Goal: Task Accomplishment & Management: Manage account settings

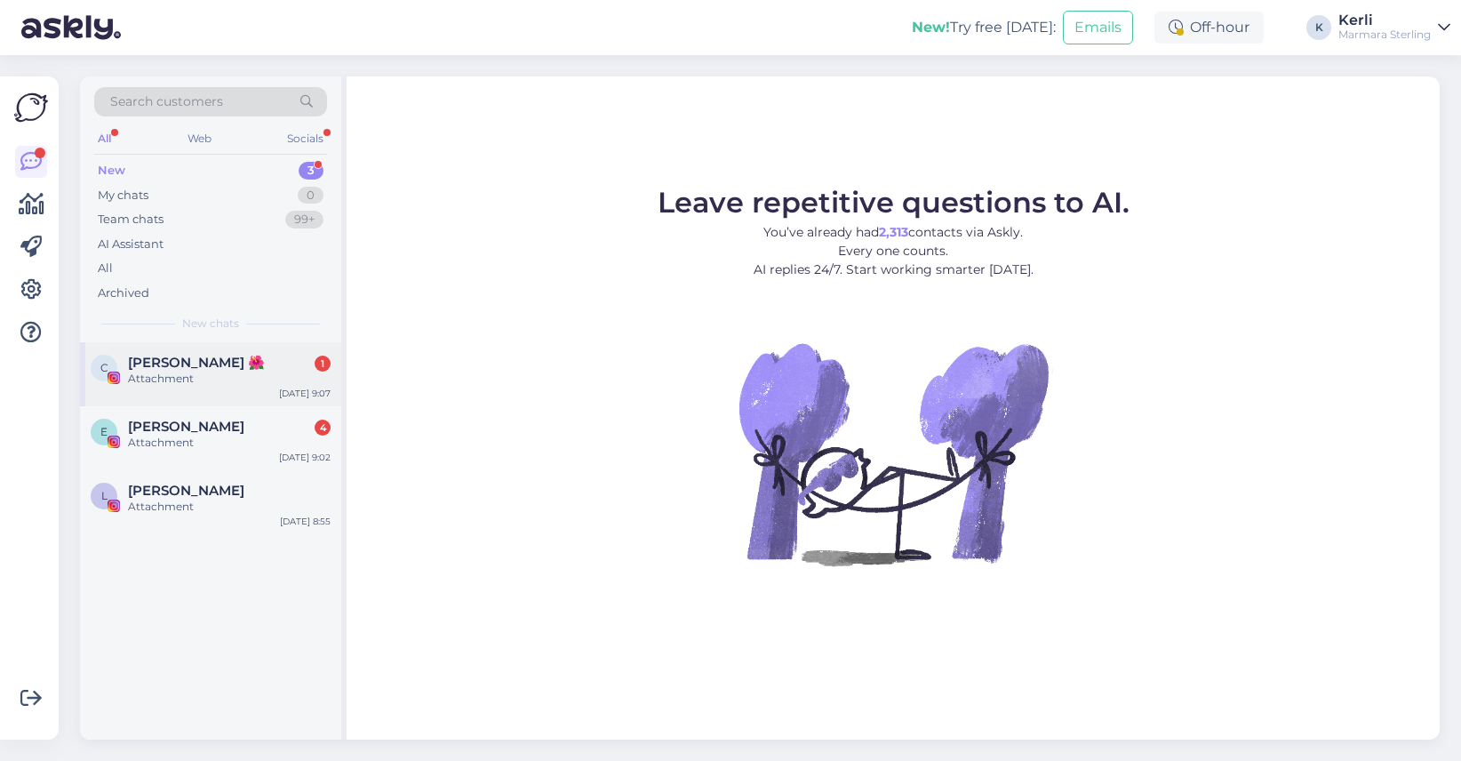
click at [228, 375] on div "Attachment" at bounding box center [229, 379] width 203 height 16
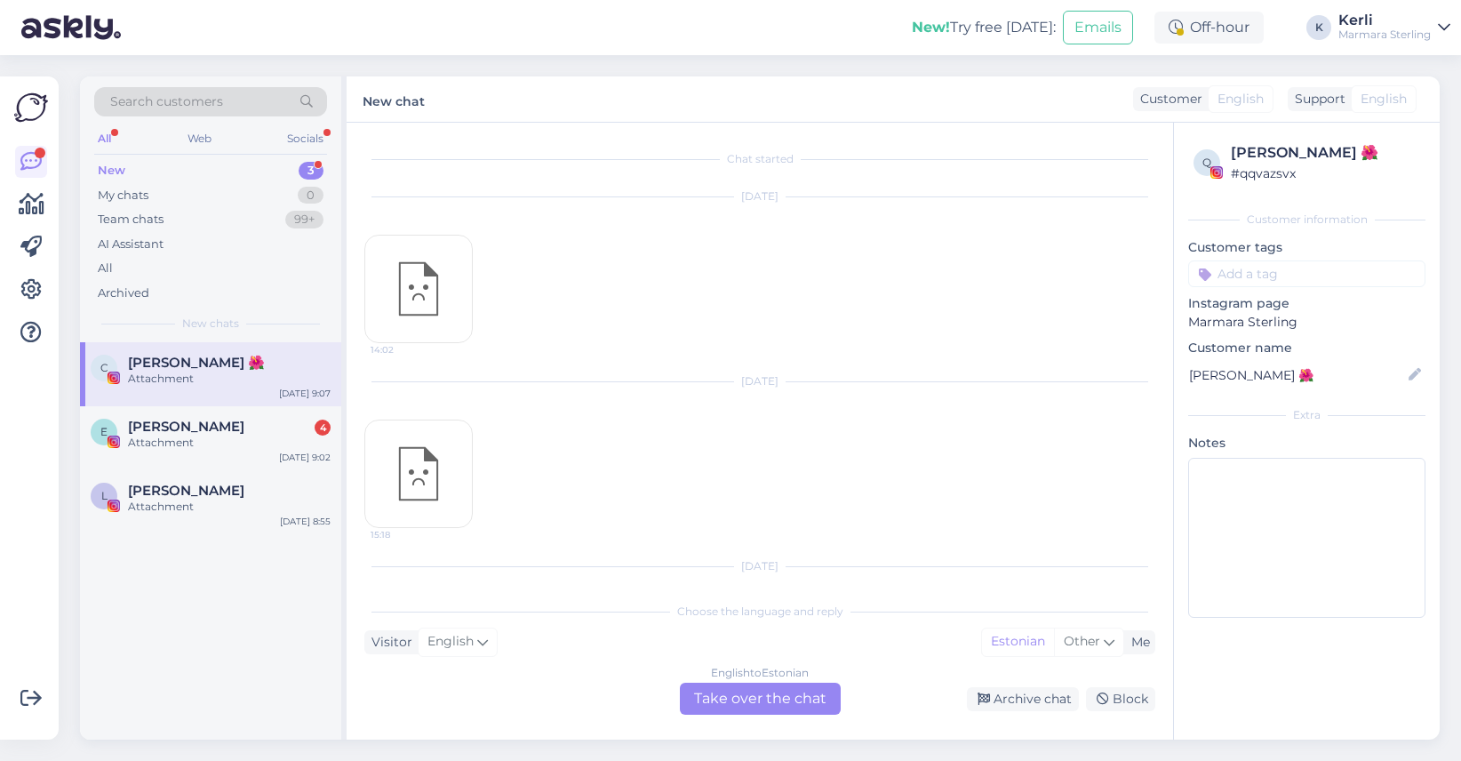
scroll to position [886, 0]
click at [1027, 708] on div "Archive chat" at bounding box center [1023, 699] width 112 height 24
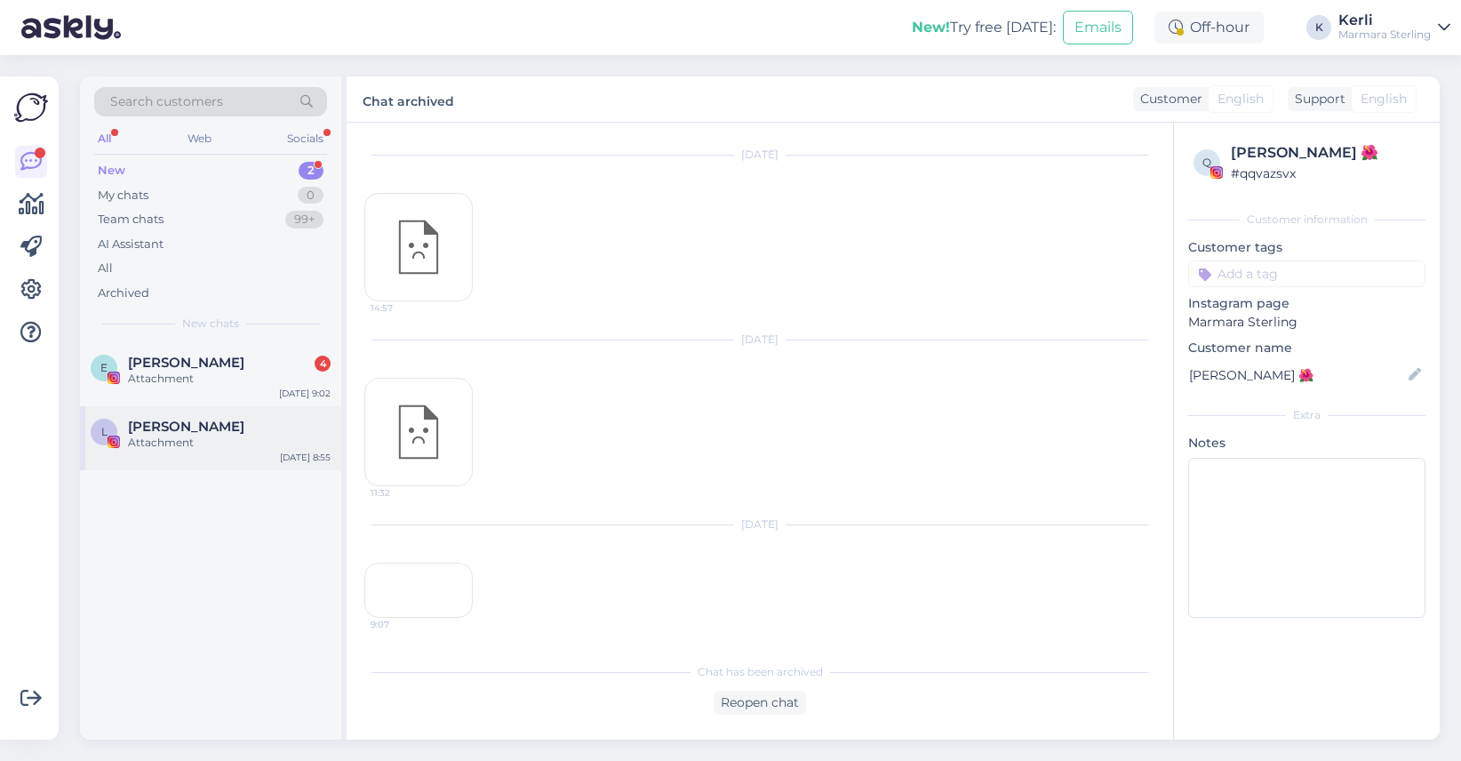
click at [171, 406] on div "L [PERSON_NAME] Attachment [DATE] 8:55" at bounding box center [210, 438] width 261 height 64
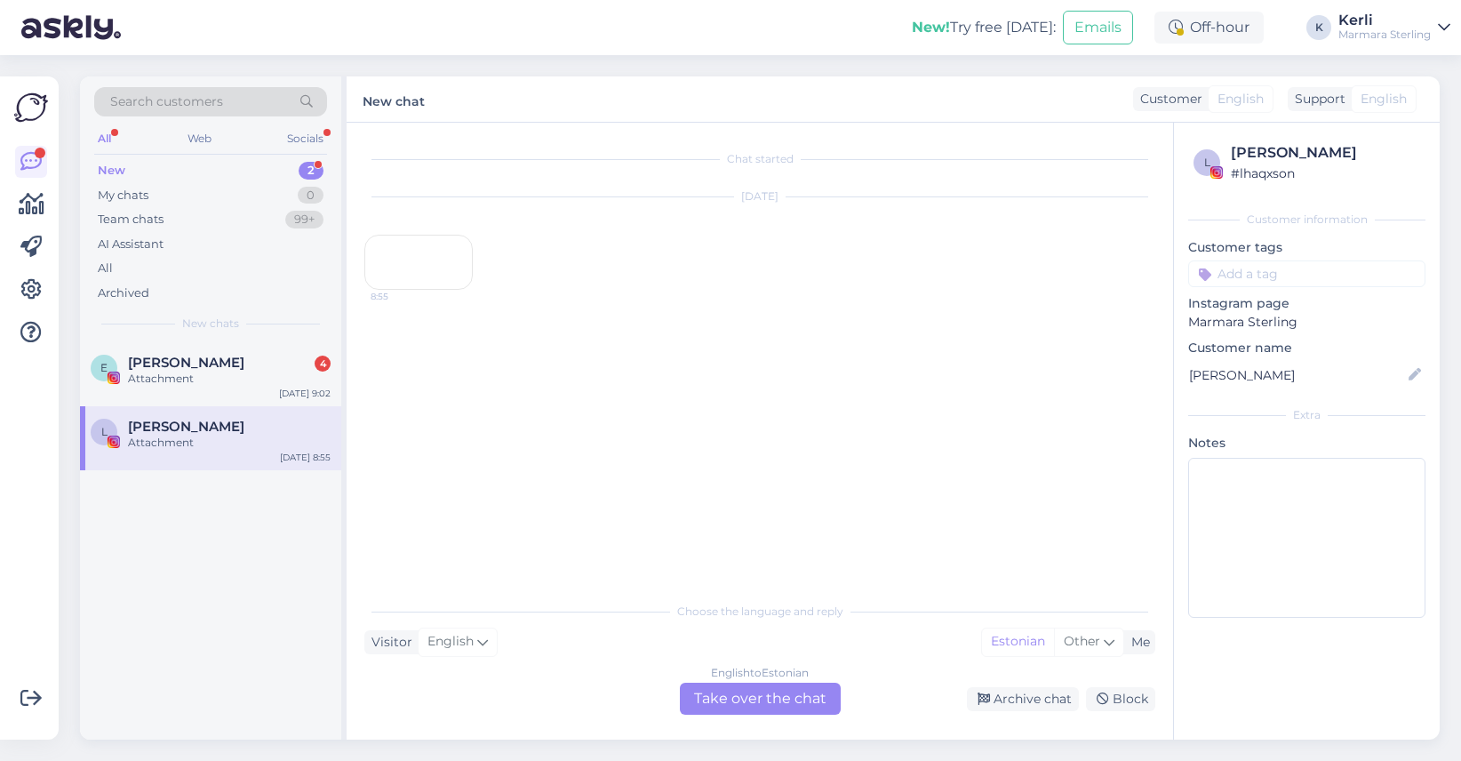
scroll to position [0, 0]
click at [1038, 700] on div "Archive chat" at bounding box center [1023, 699] width 112 height 24
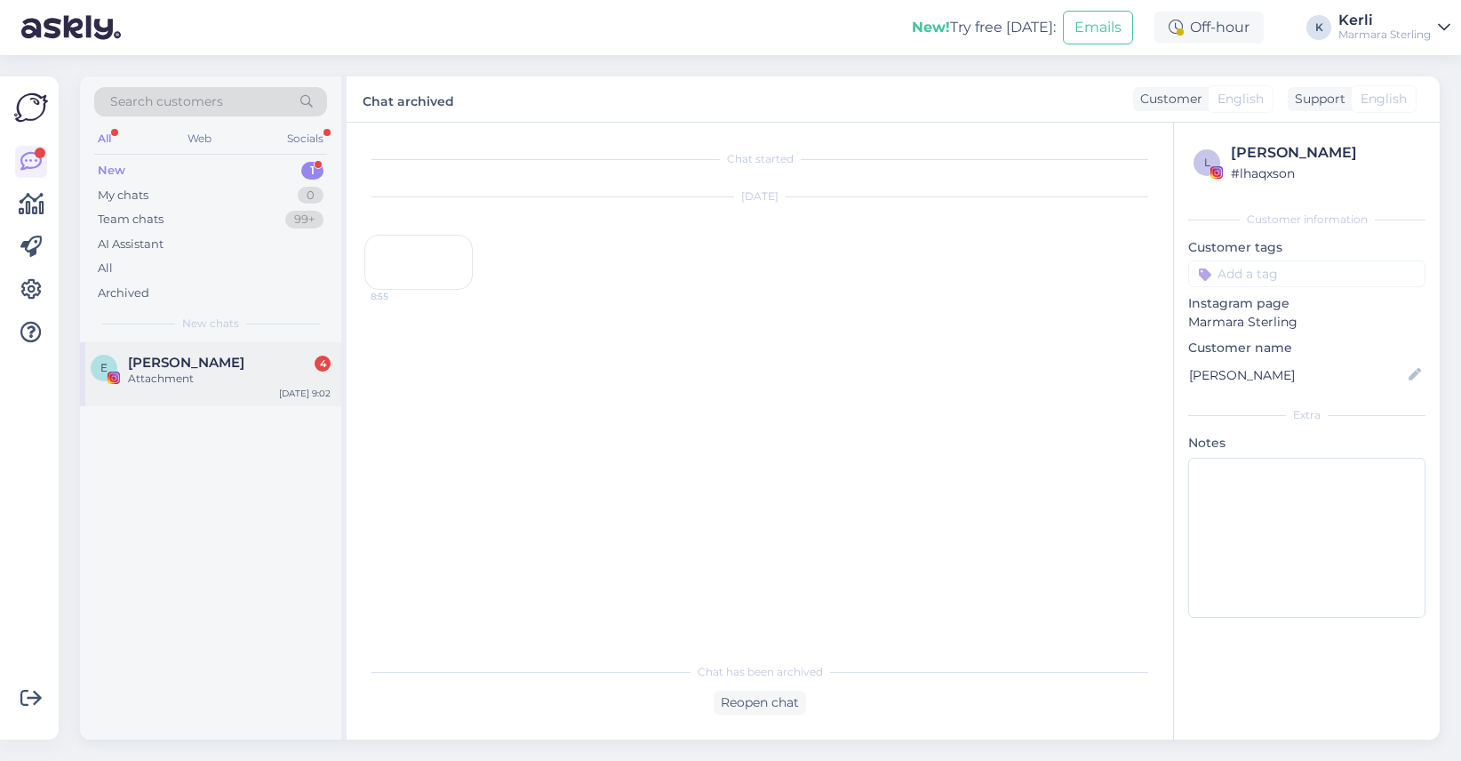
click at [274, 377] on div "Attachment" at bounding box center [229, 379] width 203 height 16
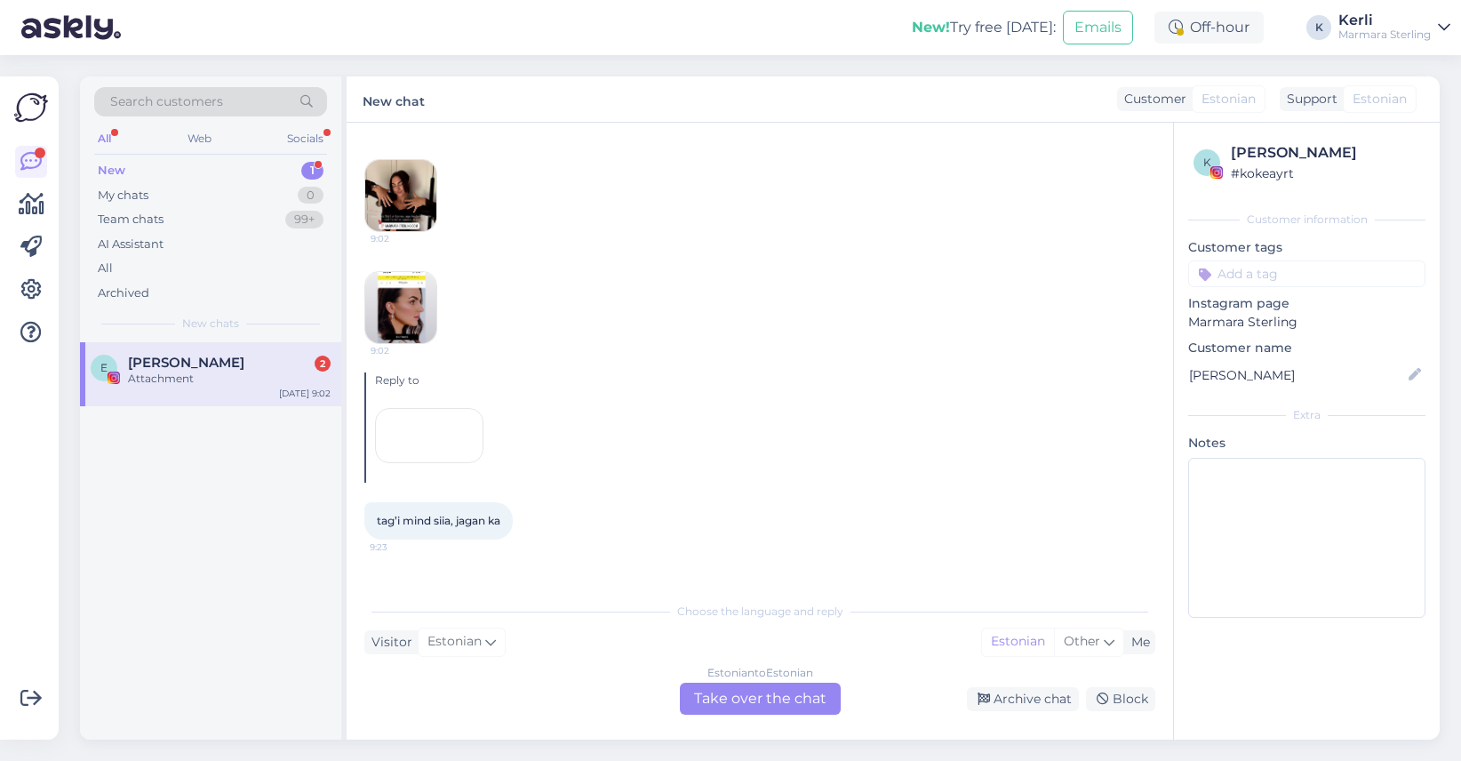
scroll to position [12538, 0]
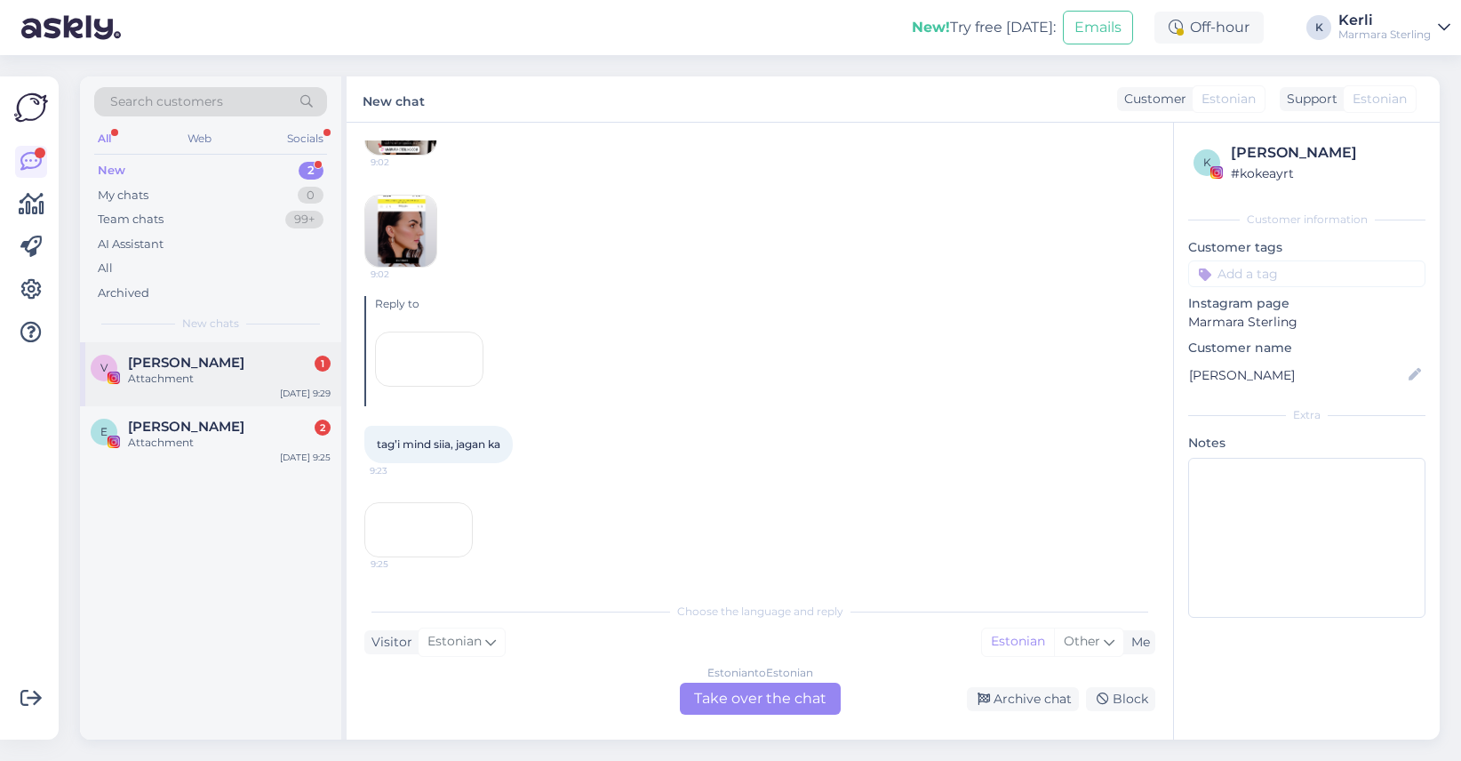
click at [223, 375] on div "Attachment" at bounding box center [229, 379] width 203 height 16
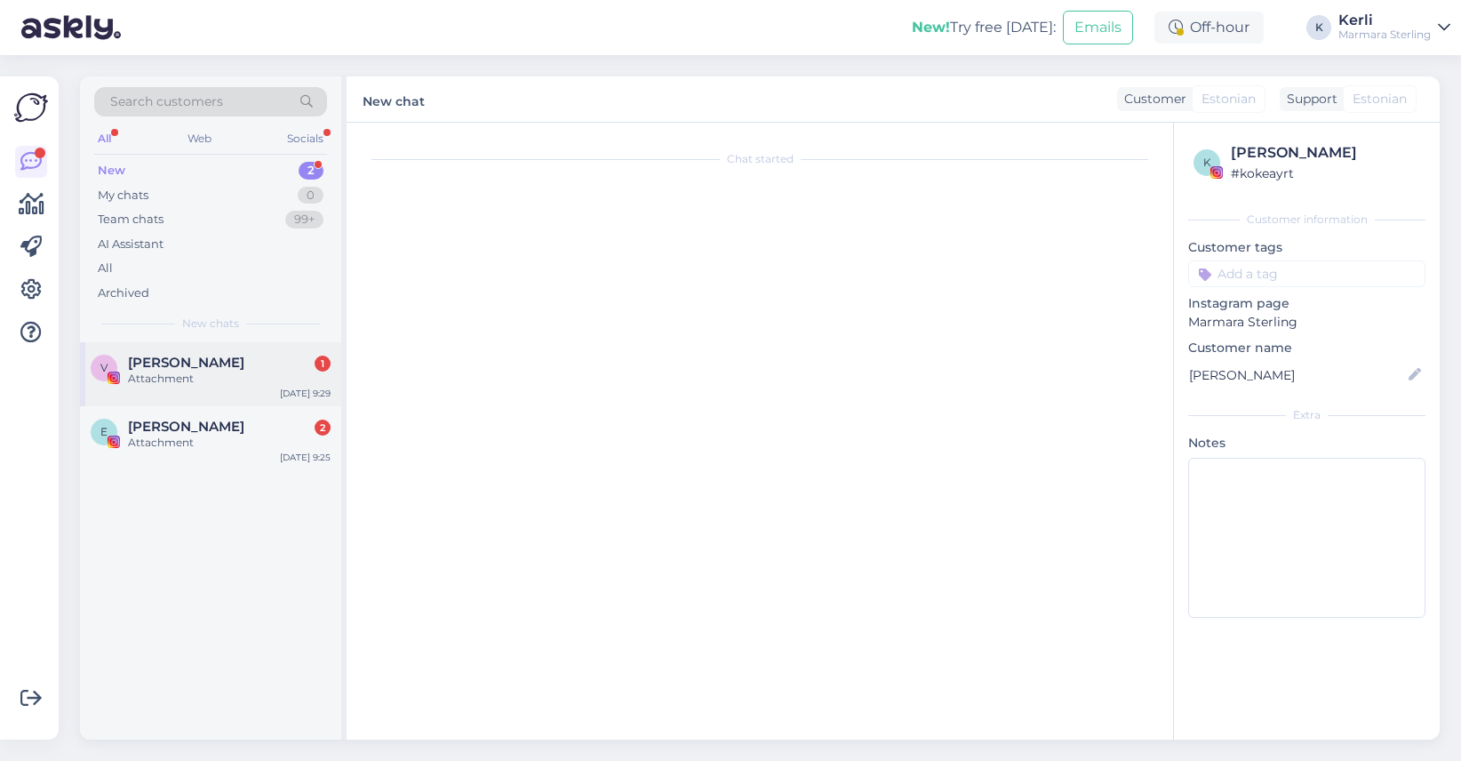
scroll to position [0, 0]
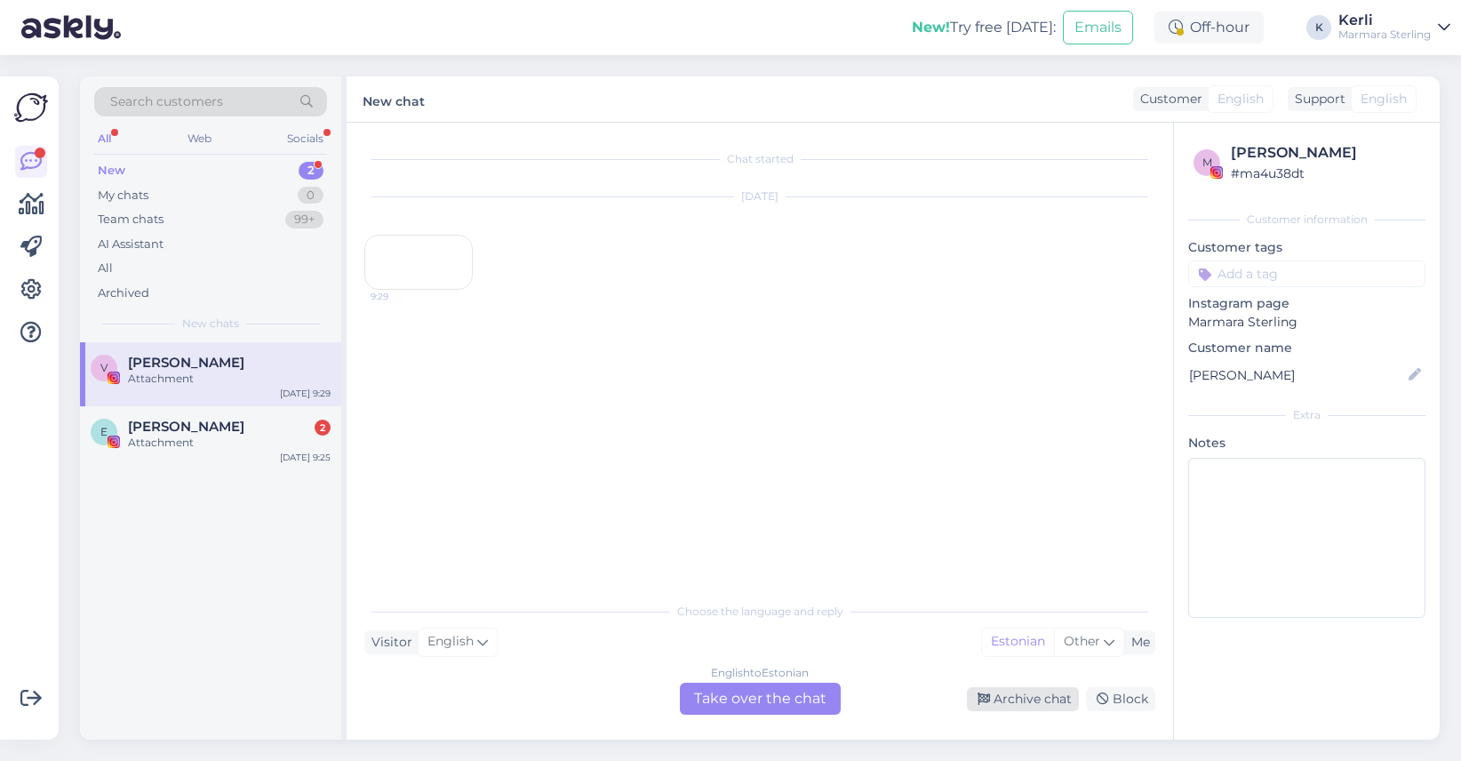
click at [1062, 698] on div "Archive chat" at bounding box center [1023, 699] width 112 height 24
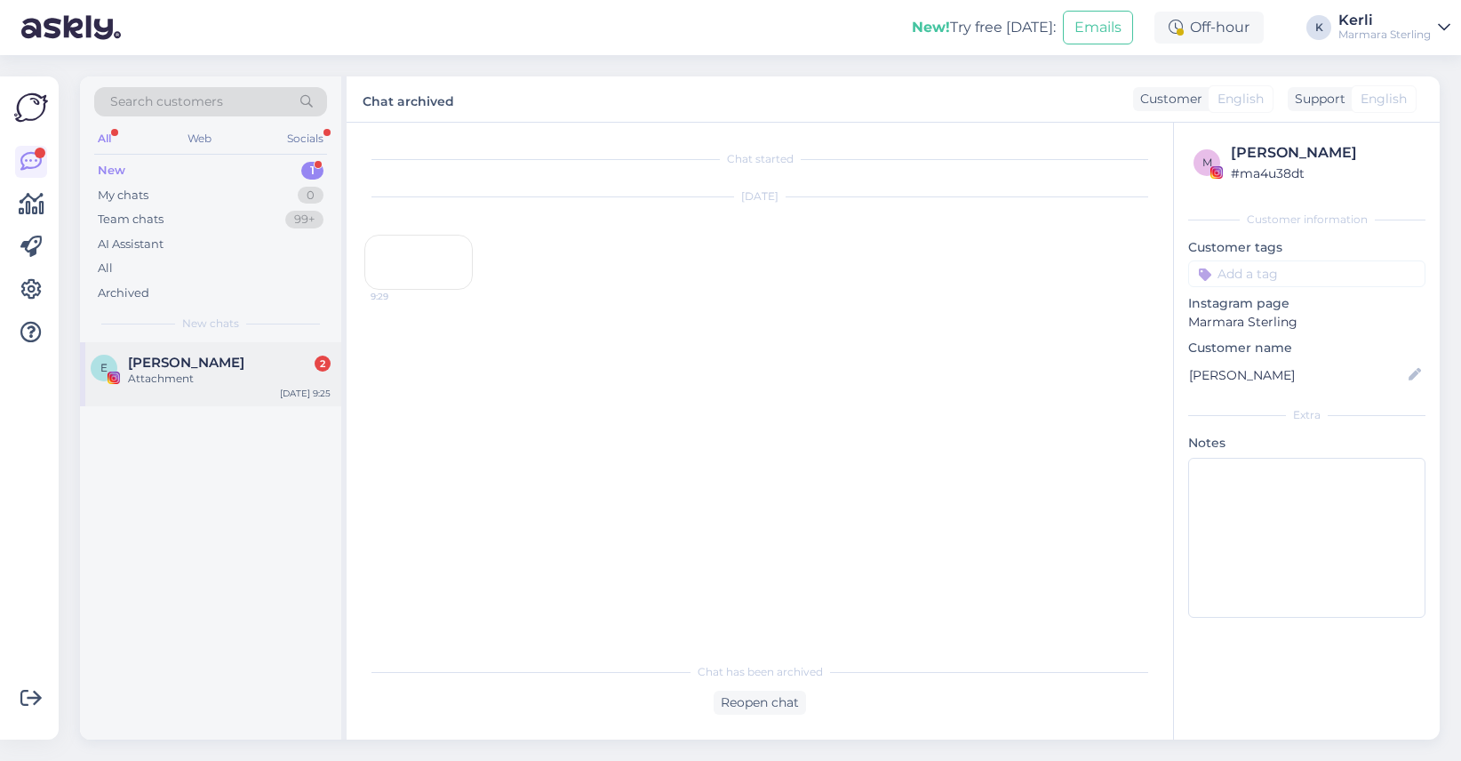
click at [208, 390] on div "E [PERSON_NAME] 2 Attachment [DATE] 9:25" at bounding box center [210, 374] width 261 height 64
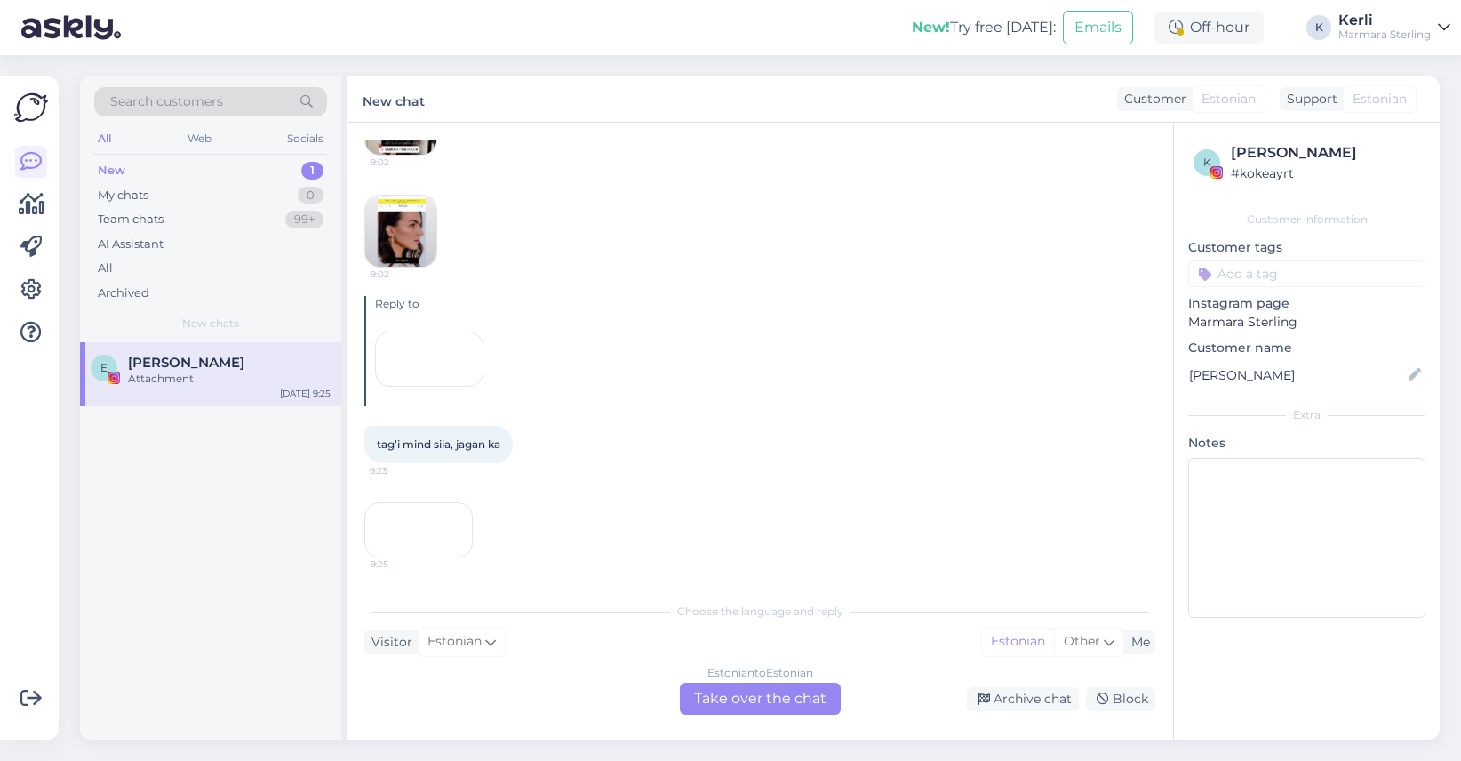
scroll to position [12293, 0]
click at [1037, 702] on div "Archive chat" at bounding box center [1023, 699] width 112 height 24
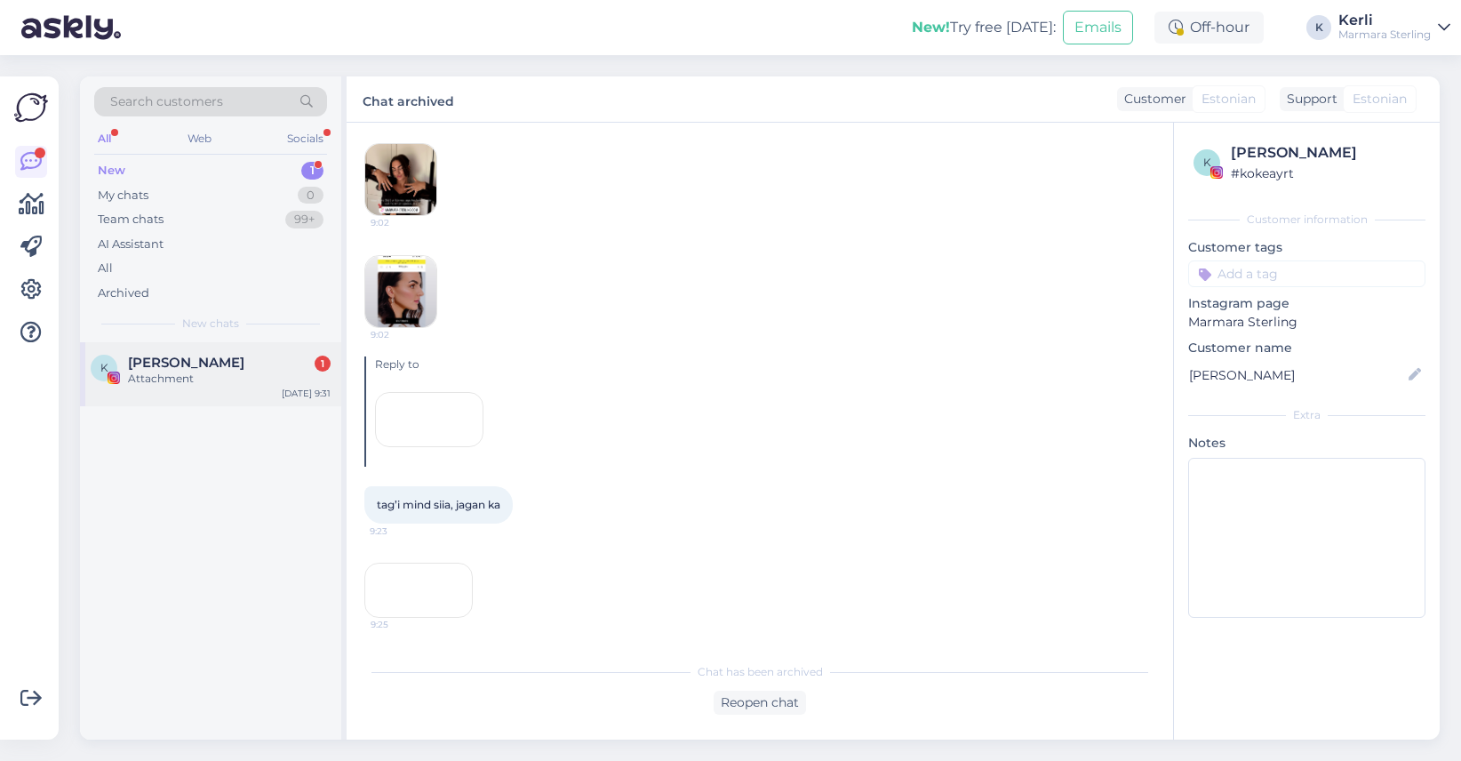
click at [225, 348] on div "K [PERSON_NAME] 1 Attachment [DATE] 9:31" at bounding box center [210, 374] width 261 height 64
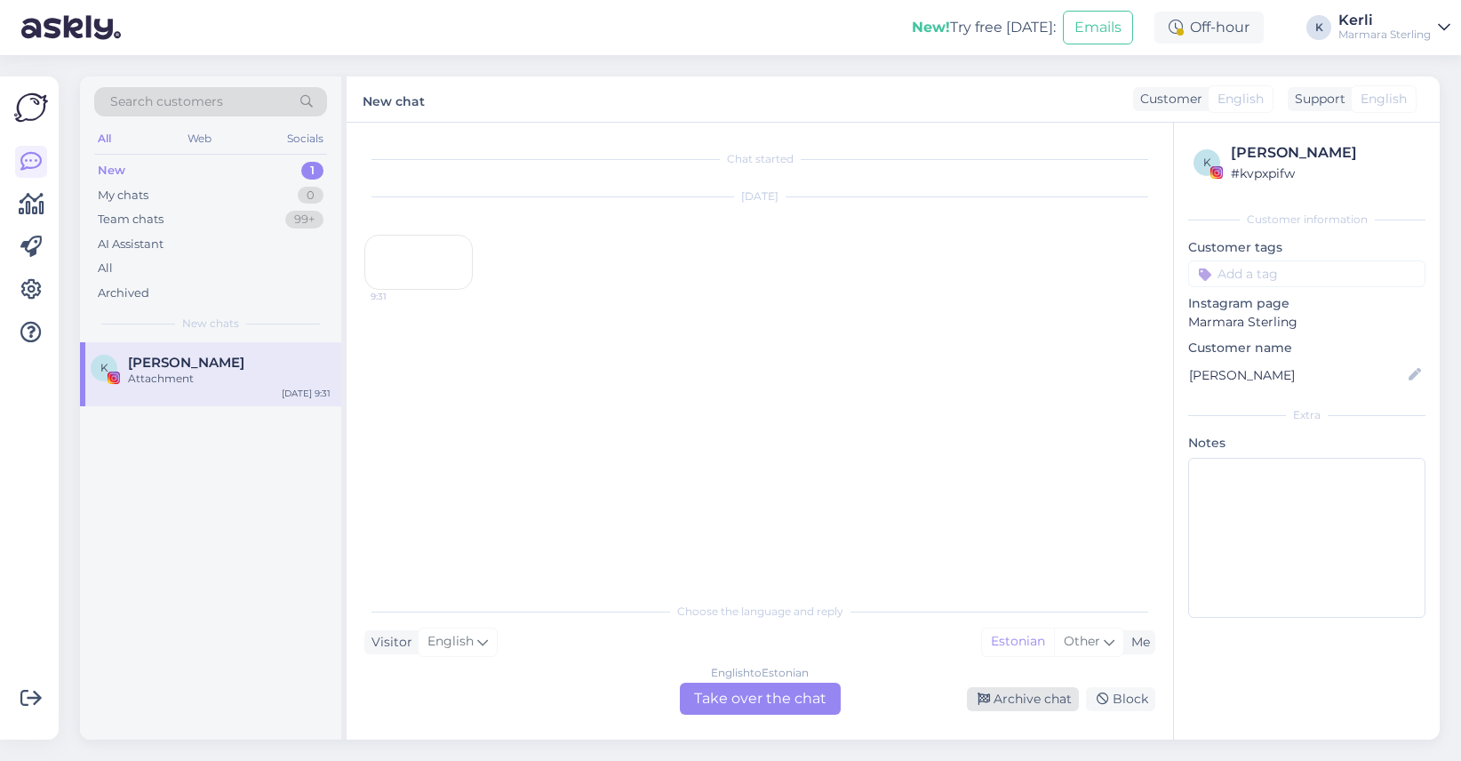
click at [1011, 708] on div "Archive chat" at bounding box center [1023, 699] width 112 height 24
